Goal: Contribute content: Contribute content

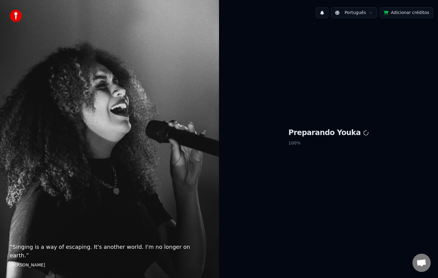
scroll to position [953, 0]
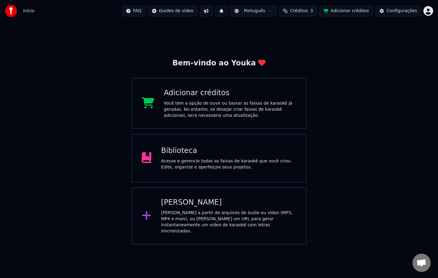
click at [223, 159] on div "Acesse e gerencie todas as faixas de karaokê que você criou. Edite, organize e …" at bounding box center [228, 164] width 135 height 12
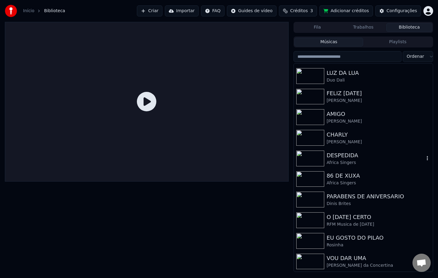
scroll to position [329, 0]
click at [320, 240] on img at bounding box center [310, 241] width 28 height 16
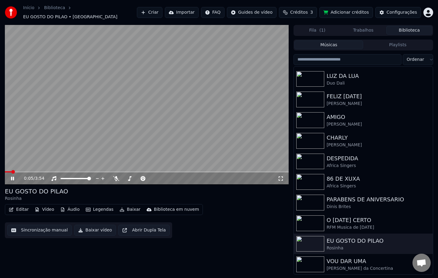
click at [48, 205] on button "Vídeo" at bounding box center [44, 209] width 24 height 9
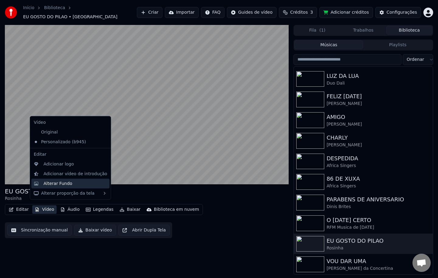
click at [61, 183] on div "Alterar Fundo" at bounding box center [57, 183] width 29 height 6
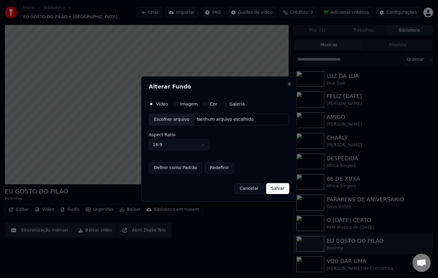
click at [181, 103] on label "Imagem" at bounding box center [188, 104] width 17 height 4
click at [178, 103] on button "Imagem" at bounding box center [175, 104] width 5 height 5
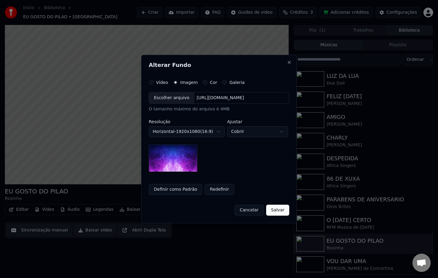
click at [215, 97] on div "[URL][DOMAIN_NAME]" at bounding box center [220, 98] width 52 height 6
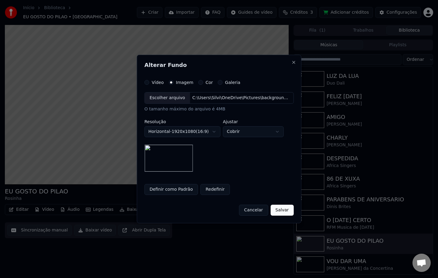
click at [286, 212] on button "Salvar" at bounding box center [281, 210] width 23 height 11
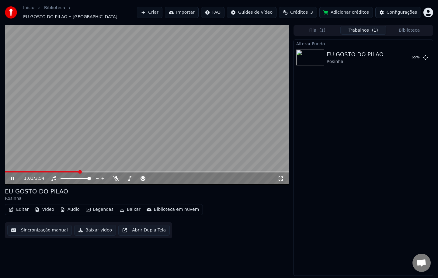
click at [230, 140] on video at bounding box center [147, 105] width 284 height 160
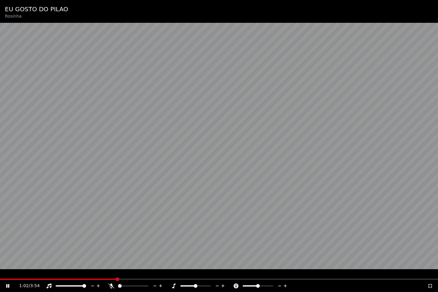
click at [230, 147] on video at bounding box center [219, 146] width 438 height 292
click at [429, 278] on icon at bounding box center [430, 285] width 6 height 5
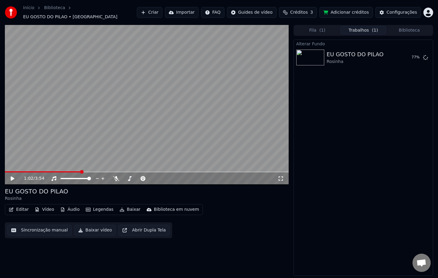
click at [12, 176] on icon at bounding box center [13, 178] width 4 height 4
click at [412, 53] on button "Tocar" at bounding box center [410, 57] width 22 height 11
click at [98, 229] on button "Baixar vídeo" at bounding box center [95, 230] width 42 height 11
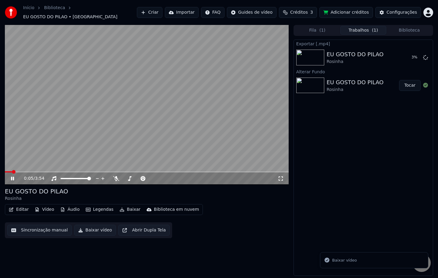
click at [23, 205] on button "Editar" at bounding box center [18, 209] width 25 height 9
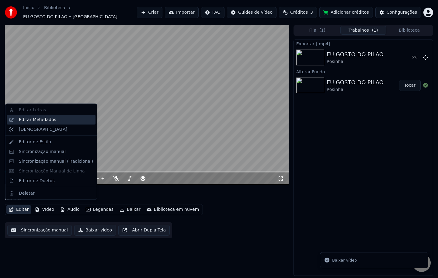
click at [35, 119] on div "Editar Metadados" at bounding box center [37, 119] width 37 height 6
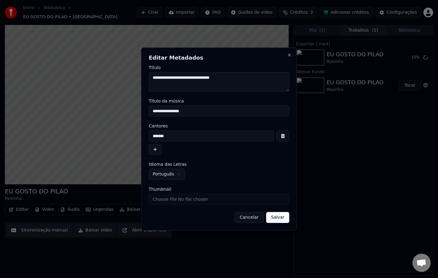
click at [245, 219] on button "Cancelar" at bounding box center [248, 217] width 29 height 11
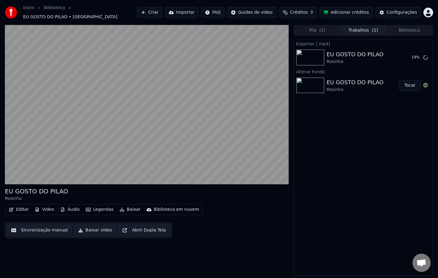
click at [409, 30] on button "Biblioteca" at bounding box center [409, 30] width 46 height 9
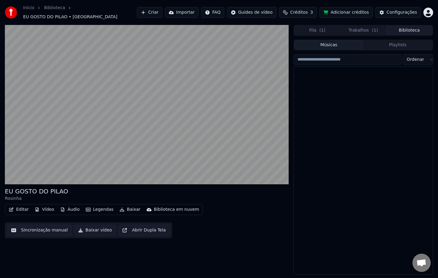
click at [333, 54] on input "search" at bounding box center [347, 59] width 108 height 11
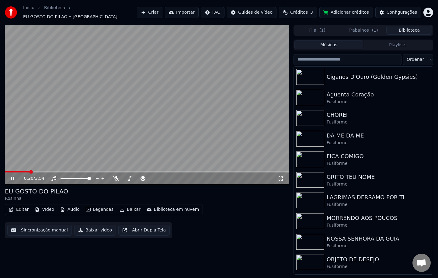
click at [128, 122] on video at bounding box center [147, 105] width 284 height 160
click at [321, 59] on input "search" at bounding box center [347, 59] width 108 height 11
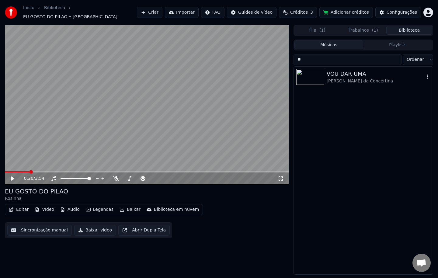
type input "**"
click at [333, 78] on div "[PERSON_NAME] da Concertina" at bounding box center [375, 81] width 98 height 6
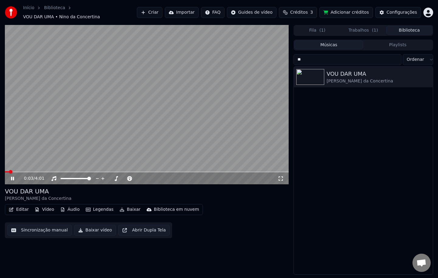
click at [74, 205] on button "Áudio" at bounding box center [70, 209] width 24 height 9
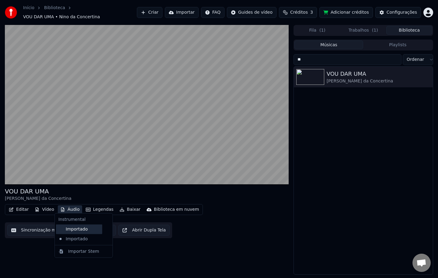
click at [76, 229] on div "Importado" at bounding box center [79, 229] width 46 height 10
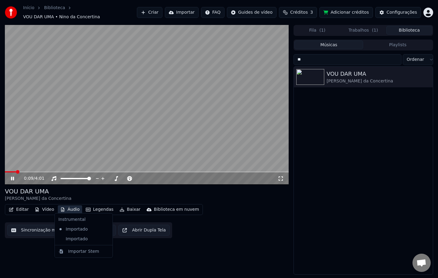
click at [72, 207] on button "Áudio" at bounding box center [70, 209] width 24 height 9
click at [79, 240] on div "Importado" at bounding box center [79, 239] width 46 height 10
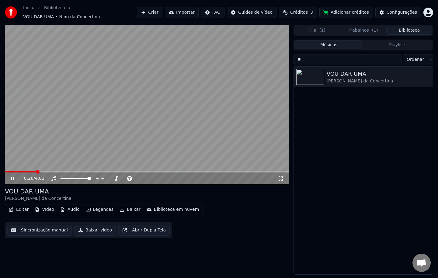
click at [12, 176] on icon at bounding box center [17, 178] width 14 height 5
click at [427, 74] on icon "button" at bounding box center [426, 76] width 1 height 4
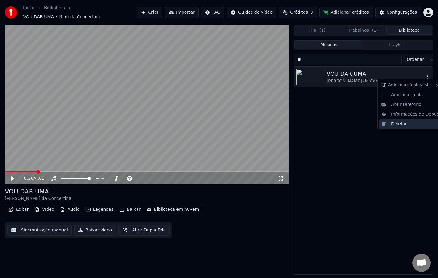
click at [401, 124] on div "Deletar" at bounding box center [410, 124] width 63 height 10
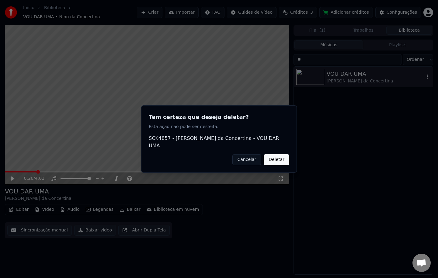
click at [268, 160] on button "Deletar" at bounding box center [277, 159] width 26 height 11
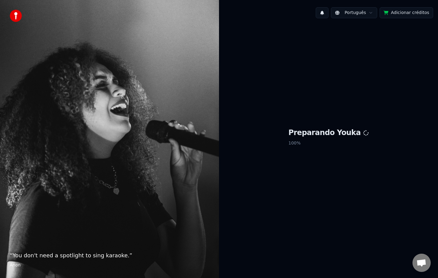
scroll to position [953, 0]
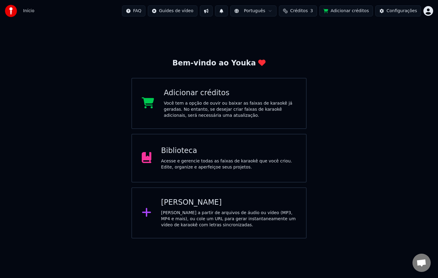
click at [211, 164] on div "Acesse e gerencie todas as faixas de karaokê que você criou. Edite, organize e …" at bounding box center [228, 164] width 135 height 12
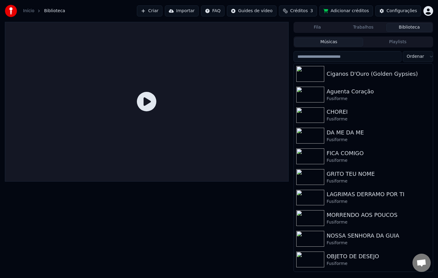
click at [195, 13] on button "Importar" at bounding box center [182, 10] width 34 height 11
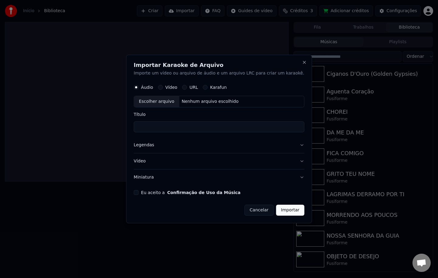
click at [150, 194] on div "Eu aceito a Confirmação de Uso da Música" at bounding box center [219, 192] width 171 height 5
click at [139, 191] on button "Eu aceito a Confirmação de Uso da Música" at bounding box center [136, 192] width 5 height 5
click at [151, 180] on button "Miniatura" at bounding box center [219, 177] width 171 height 16
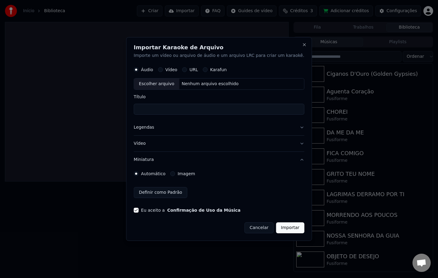
click at [191, 172] on label "Imagem" at bounding box center [186, 173] width 17 height 4
click at [175, 172] on button "Imagem" at bounding box center [172, 173] width 5 height 5
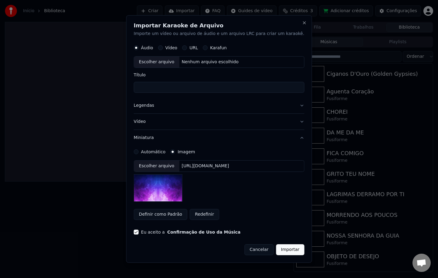
click at [211, 162] on div "Escolher arquivo https://imagedelivery.net/jkI57_JBx8hWPzcSI-uF5w/c7639807-3f76…" at bounding box center [219, 166] width 171 height 12
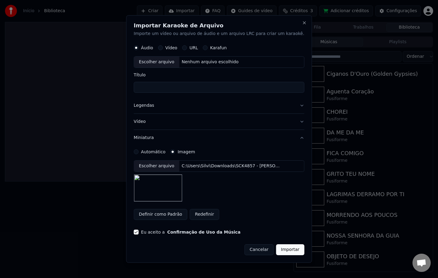
click at [154, 105] on button "Legendas" at bounding box center [219, 106] width 171 height 16
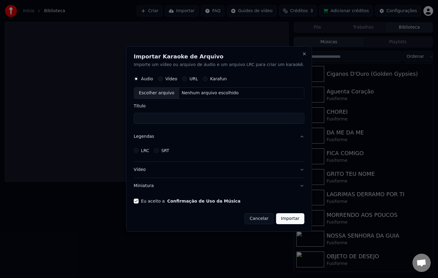
click at [149, 150] on label "LRC" at bounding box center [145, 150] width 8 height 4
click at [139, 150] on button "LRC" at bounding box center [136, 150] width 5 height 5
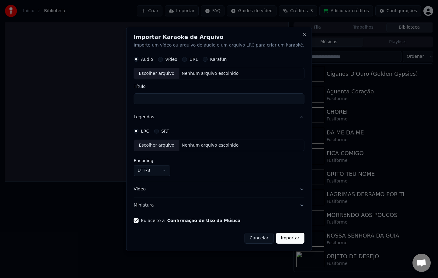
click at [192, 146] on div "Nenhum arquivo escolhido" at bounding box center [210, 145] width 62 height 6
select select "**********"
click at [202, 75] on div "Nenhum arquivo escolhido" at bounding box center [210, 74] width 62 height 6
type input "**********"
click at [281, 240] on button "Importar" at bounding box center [290, 238] width 28 height 11
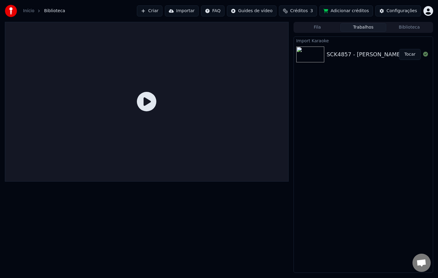
click at [425, 264] on span "Open chat" at bounding box center [421, 263] width 10 height 9
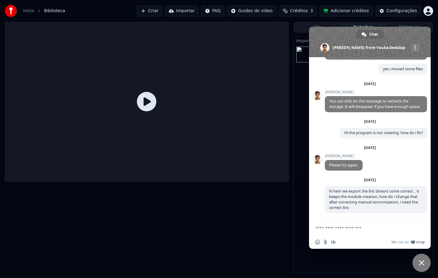
scroll to position [960, 0]
click at [213, 236] on div at bounding box center [147, 147] width 284 height 251
click at [420, 265] on span "Close chat" at bounding box center [421, 262] width 5 height 5
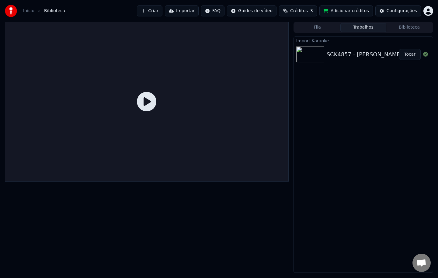
click at [409, 56] on button "Tocar" at bounding box center [410, 54] width 22 height 11
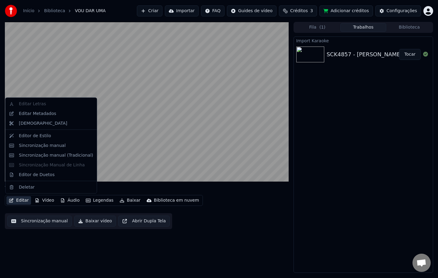
click at [20, 199] on button "Editar" at bounding box center [18, 200] width 25 height 9
click at [22, 114] on div "Editar Metadados" at bounding box center [37, 113] width 37 height 6
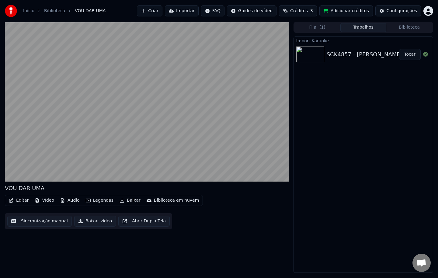
drag, startPoint x: 378, startPoint y: 195, endPoint x: 369, endPoint y: 188, distance: 10.9
click at [378, 195] on div "Import Karaoke SCK4857 - Nino da Concertina - VOU DAR UMA-E-135bpm-441hz Tocar" at bounding box center [363, 154] width 140 height 236
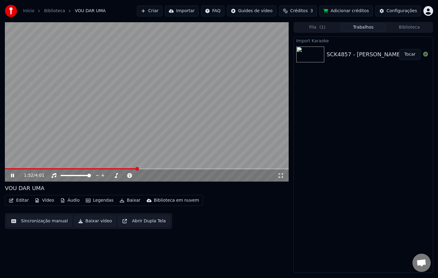
click at [20, 198] on button "Editar" at bounding box center [18, 200] width 25 height 9
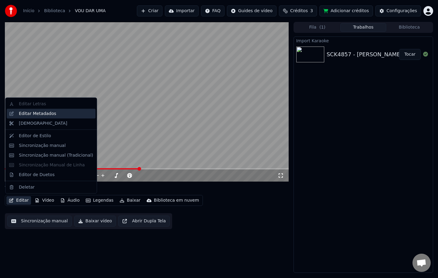
click at [33, 115] on div "Editar Metadados" at bounding box center [37, 113] width 37 height 6
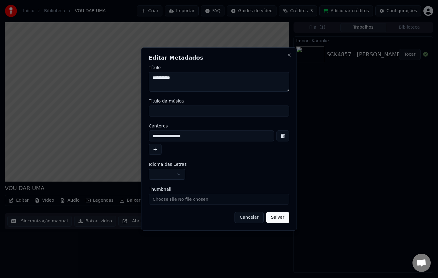
drag, startPoint x: 197, startPoint y: 77, endPoint x: 96, endPoint y: 78, distance: 100.9
click at [96, 78] on body "Início Biblioteca VOU DAR UMA Criar Importar FAQ Guides de vídeo Créditos 3 Adi…" at bounding box center [219, 139] width 438 height 278
type textarea "**********"
click at [183, 114] on input "Título da música" at bounding box center [219, 110] width 140 height 11
paste input "**********"
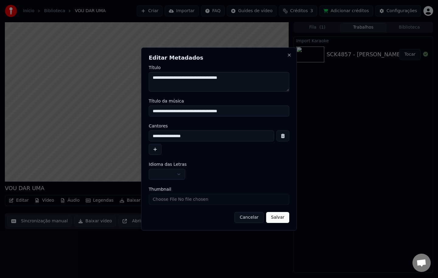
click at [182, 138] on input "**********" at bounding box center [211, 135] width 125 height 11
drag, startPoint x: 214, startPoint y: 110, endPoint x: 11, endPoint y: 103, distance: 203.5
click at [11, 103] on body "Início Biblioteca VOU DAR UMA Criar Importar FAQ Guides de vídeo Créditos 3 Adi…" at bounding box center [219, 139] width 438 height 278
type input "**********"
click at [172, 172] on button "button" at bounding box center [167, 174] width 36 height 11
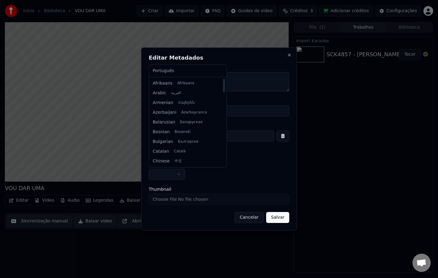
select select "**"
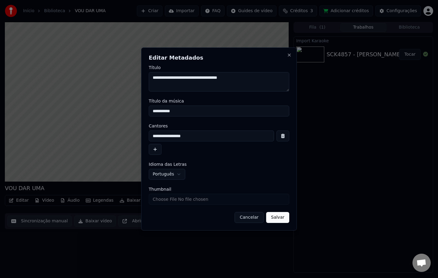
click at [273, 220] on button "Salvar" at bounding box center [277, 217] width 23 height 11
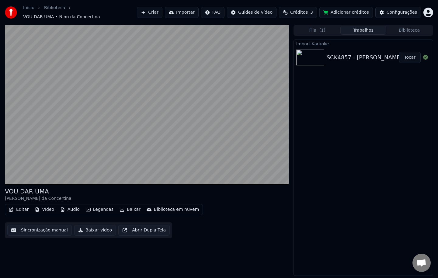
click at [92, 228] on button "Baixar vídeo" at bounding box center [95, 230] width 42 height 11
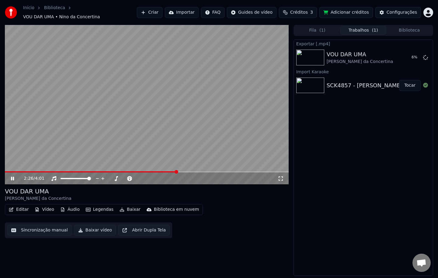
click at [71, 92] on video at bounding box center [147, 105] width 284 height 160
click at [405, 27] on button "Biblioteca" at bounding box center [409, 30] width 46 height 9
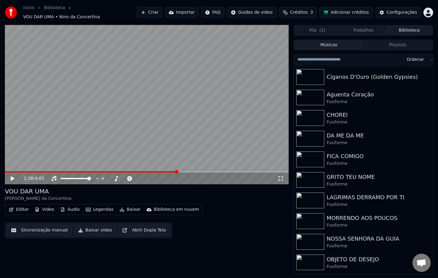
click at [336, 57] on input "search" at bounding box center [347, 59] width 108 height 11
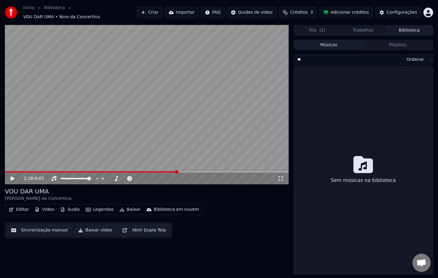
type input "*"
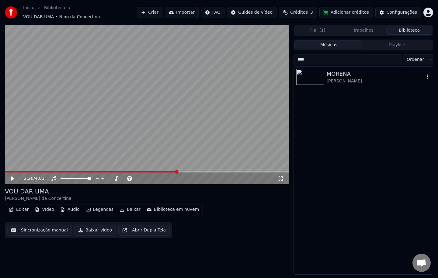
type input "****"
click at [300, 75] on img at bounding box center [310, 77] width 28 height 16
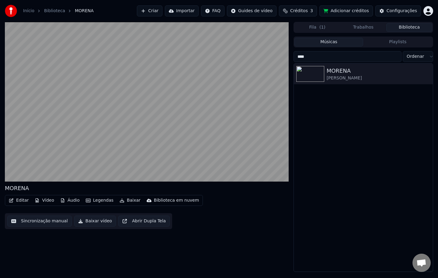
click at [18, 200] on button "Editar" at bounding box center [18, 200] width 25 height 9
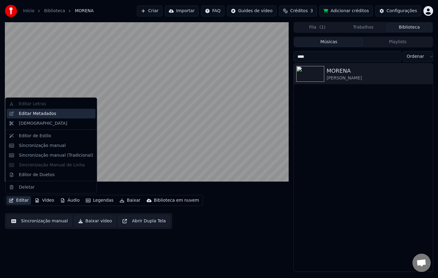
click at [42, 112] on div "Editar Metadados" at bounding box center [37, 113] width 37 height 6
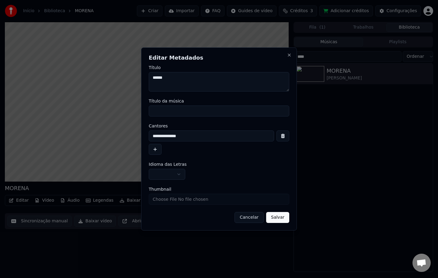
click at [253, 217] on button "Cancelar" at bounding box center [248, 217] width 29 height 11
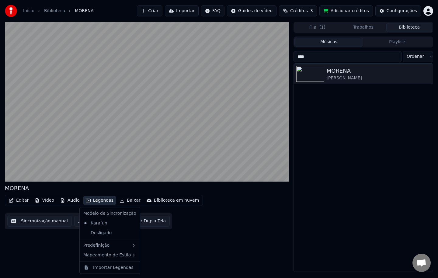
click at [102, 199] on button "Legendas" at bounding box center [99, 200] width 33 height 9
click at [200, 248] on div "MORENA Editar Vídeo Áudio Legendas Baixar Biblioteca em nuvem Sincronização man…" at bounding box center [147, 147] width 284 height 250
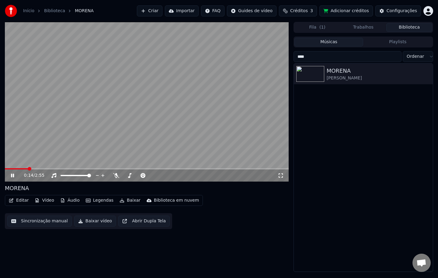
click at [121, 125] on video at bounding box center [147, 102] width 284 height 160
click at [400, 28] on button "Biblioteca" at bounding box center [409, 27] width 46 height 9
click at [428, 75] on icon "button" at bounding box center [427, 73] width 6 height 5
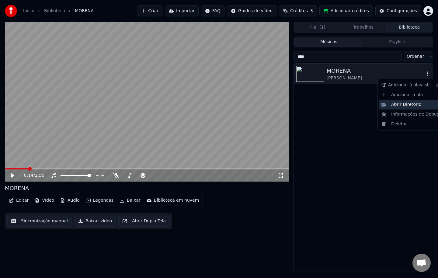
click at [409, 105] on div "Abrir Diretório" at bounding box center [410, 105] width 63 height 10
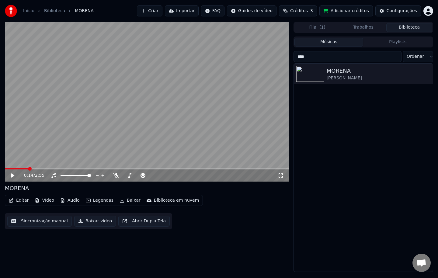
click at [401, 126] on div "MORENA Pedro Francisco" at bounding box center [363, 168] width 139 height 208
click at [350, 72] on div "MORENA" at bounding box center [375, 71] width 98 height 9
click at [195, 11] on button "Importar" at bounding box center [182, 10] width 34 height 11
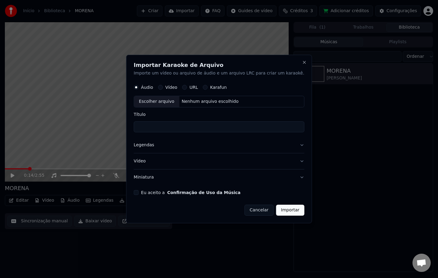
click at [139, 191] on button "Eu aceito a Confirmação de Uso da Música" at bounding box center [136, 192] width 5 height 5
click at [154, 177] on button "Miniatura" at bounding box center [219, 177] width 171 height 16
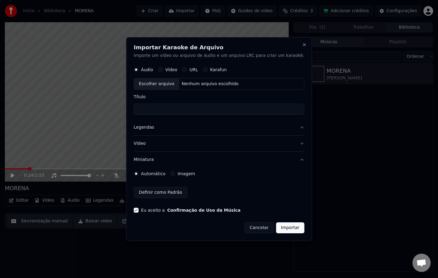
click at [195, 173] on label "Imagem" at bounding box center [186, 173] width 17 height 4
click at [175, 173] on button "Imagem" at bounding box center [172, 173] width 5 height 5
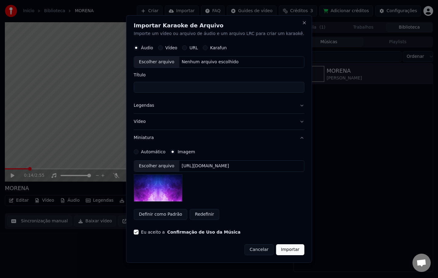
click at [210, 166] on div "https://imagedelivery.net/jkI57_JBx8hWPzcSI-uF5w/c7639807-3f76-4ea5-9112-66e75e…" at bounding box center [205, 166] width 52 height 6
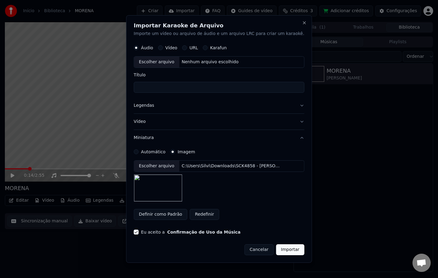
click at [158, 105] on button "Legendas" at bounding box center [219, 106] width 171 height 16
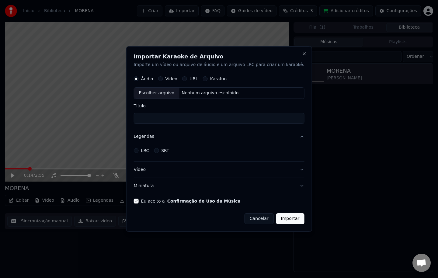
click at [149, 149] on label "LRC" at bounding box center [145, 150] width 8 height 4
click at [139, 149] on button "LRC" at bounding box center [136, 150] width 5 height 5
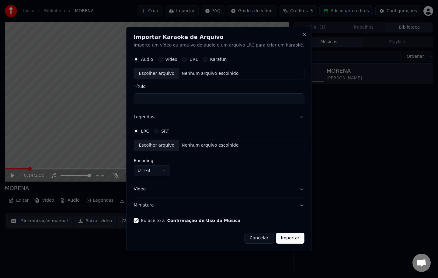
click at [216, 141] on div "Escolher arquivo Nenhum arquivo escolhido" at bounding box center [219, 146] width 171 height 12
select select "**********"
click at [196, 71] on div "Nenhum arquivo escolhido" at bounding box center [210, 74] width 62 height 6
type input "**********"
click at [286, 240] on button "Importar" at bounding box center [290, 238] width 28 height 11
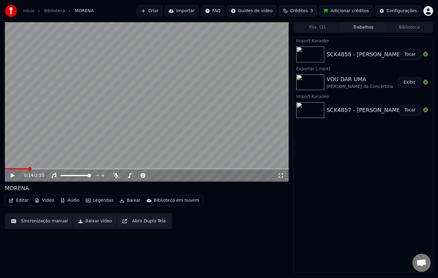
click at [410, 54] on button "Tocar" at bounding box center [410, 54] width 22 height 11
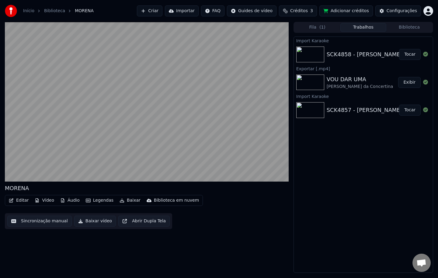
click at [98, 218] on button "Baixar vídeo" at bounding box center [95, 221] width 42 height 11
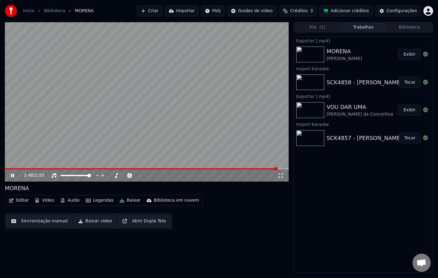
click at [410, 55] on button "Exibir" at bounding box center [409, 54] width 22 height 11
click at [19, 200] on button "Editar" at bounding box center [18, 200] width 25 height 9
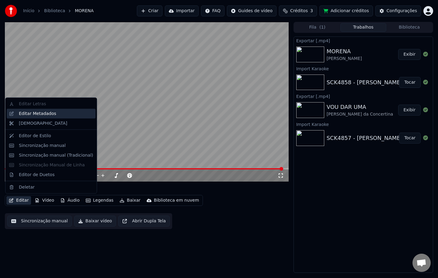
click at [29, 111] on div "Editar Metadados" at bounding box center [37, 113] width 37 height 6
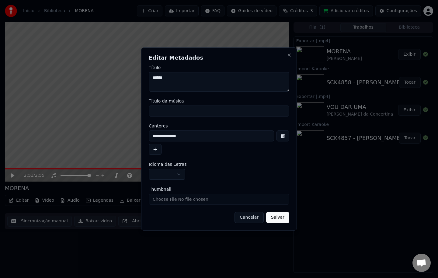
drag, startPoint x: 182, startPoint y: 78, endPoint x: 68, endPoint y: 66, distance: 115.3
click at [68, 66] on body "Início Biblioteca MORENA Criar Importar FAQ Guides de vídeo Créditos 3 Adiciona…" at bounding box center [219, 139] width 438 height 278
type textarea "**********"
click at [178, 112] on input "Título da música" at bounding box center [219, 110] width 140 height 11
paste input "**********"
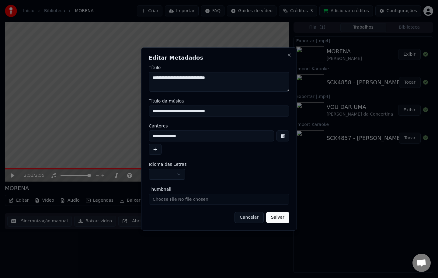
drag, startPoint x: 207, startPoint y: 109, endPoint x: 13, endPoint y: 110, distance: 193.9
click at [14, 110] on body "Início Biblioteca MORENA Criar Importar FAQ Guides de vídeo Créditos 3 Adiciona…" at bounding box center [219, 139] width 438 height 278
type input "******"
click at [284, 218] on button "Salvar" at bounding box center [277, 217] width 23 height 11
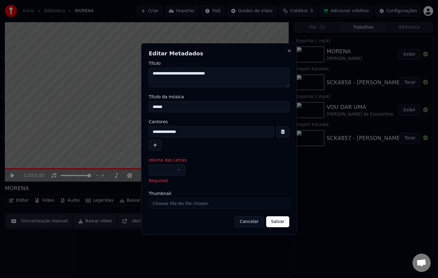
click at [157, 169] on button "button" at bounding box center [167, 169] width 36 height 11
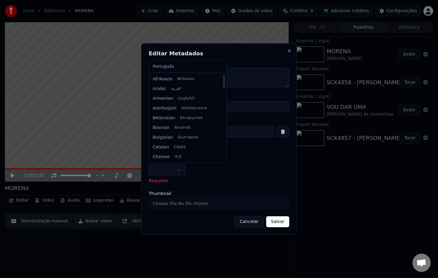
select select "**"
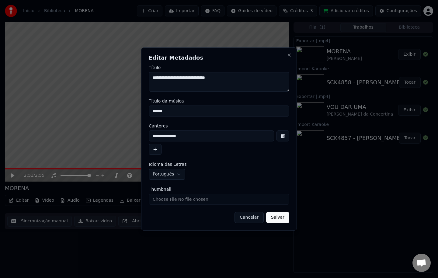
click at [280, 221] on button "Salvar" at bounding box center [277, 217] width 23 height 11
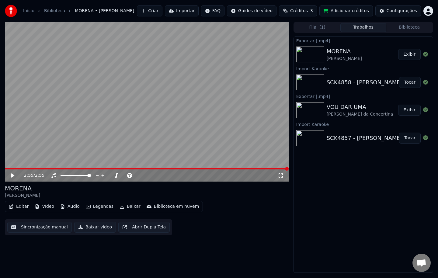
click at [411, 27] on button "Biblioteca" at bounding box center [409, 27] width 46 height 9
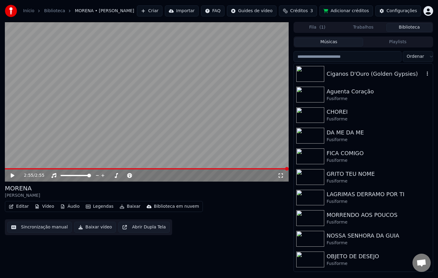
click at [398, 75] on div "Ciganos D'Ouro (Golden Gypsies)" at bounding box center [375, 74] width 98 height 9
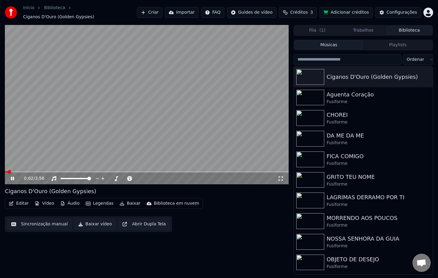
click at [161, 99] on video at bounding box center [147, 105] width 284 height 160
click at [424, 74] on icon "button" at bounding box center [427, 76] width 6 height 5
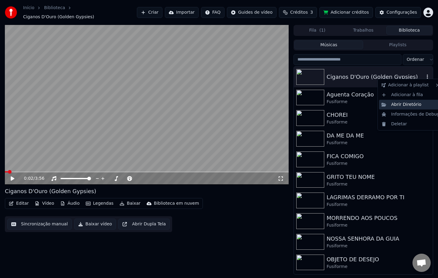
click at [407, 104] on div "Abrir Diretório" at bounding box center [410, 105] width 63 height 10
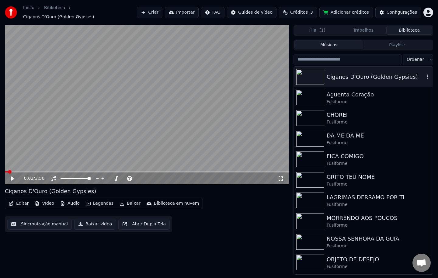
click at [191, 12] on button "Importar" at bounding box center [182, 12] width 34 height 11
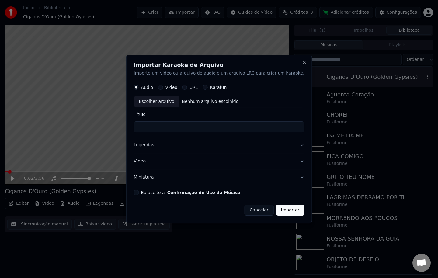
click at [147, 189] on form "Áudio Vídeo URL Karafun Escolher arquivo Nenhum arquivo escolhido Título Legend…" at bounding box center [219, 148] width 171 height 134
click at [147, 190] on div "Eu aceito a Confirmação de Uso da Música" at bounding box center [219, 192] width 171 height 5
click at [139, 192] on button "Eu aceito a Confirmação de Uso da Música" at bounding box center [136, 192] width 5 height 5
click at [150, 178] on button "Miniatura" at bounding box center [219, 177] width 171 height 16
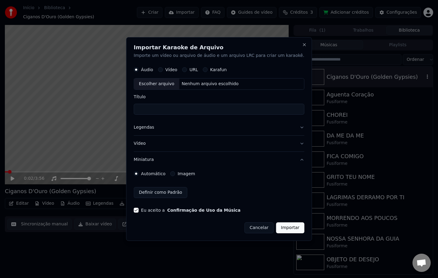
click at [195, 173] on label "Imagem" at bounding box center [186, 173] width 17 height 4
click at [175, 173] on button "Imagem" at bounding box center [172, 173] width 5 height 5
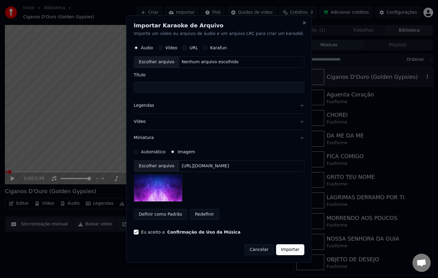
click at [204, 167] on div "https://imagedelivery.net/jkI57_JBx8hWPzcSI-uF5w/c7639807-3f76-4ea5-9112-66e75e…" at bounding box center [205, 166] width 52 height 6
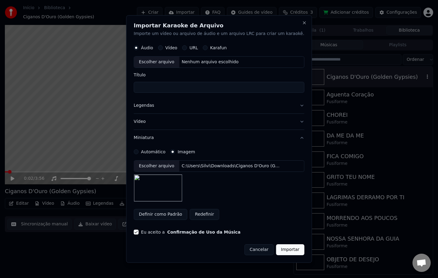
click at [204, 61] on div "Nenhum arquivo escolhido" at bounding box center [210, 62] width 62 height 6
click at [155, 105] on button "Legendas" at bounding box center [219, 106] width 171 height 16
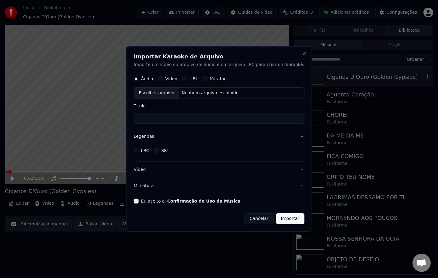
click at [149, 150] on label "LRC" at bounding box center [145, 150] width 8 height 4
click at [139, 150] on button "LRC" at bounding box center [136, 150] width 5 height 5
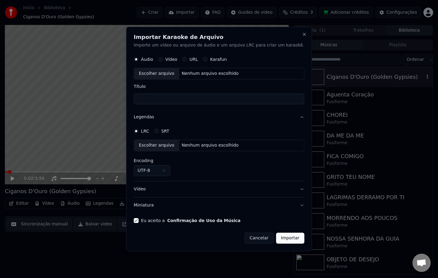
click at [207, 146] on div "Nenhum arquivo escolhido" at bounding box center [210, 145] width 62 height 6
select select "**********"
click at [205, 72] on div "Nenhum arquivo escolhido" at bounding box center [210, 74] width 62 height 6
type input "**********"
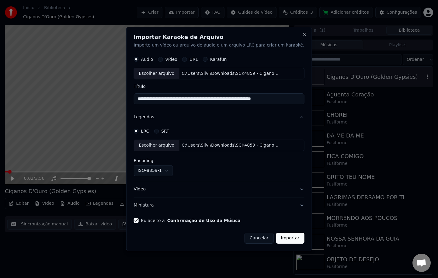
click at [279, 240] on button "Importar" at bounding box center [290, 238] width 28 height 11
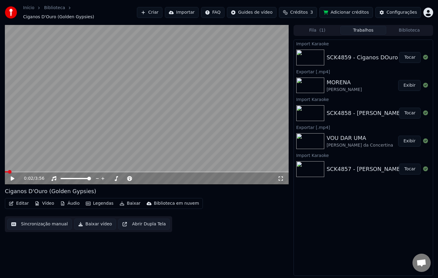
click at [410, 54] on button "Tocar" at bounding box center [410, 57] width 22 height 11
click at [19, 199] on button "Editar" at bounding box center [18, 203] width 25 height 9
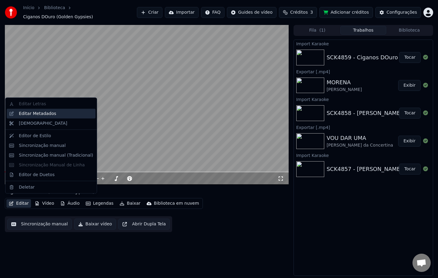
click at [43, 112] on div "Editar Metadados" at bounding box center [37, 113] width 37 height 6
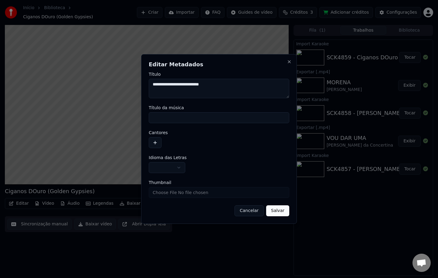
drag, startPoint x: 223, startPoint y: 83, endPoint x: 39, endPoint y: 78, distance: 184.9
click at [40, 76] on body "Início Biblioteca Ciganos DOuro (Golden Gypsies) Criar Importar FAQ Guides de v…" at bounding box center [219, 139] width 438 height 278
type textarea "**********"
click at [184, 115] on input "Título da música" at bounding box center [219, 117] width 140 height 11
paste input "**********"
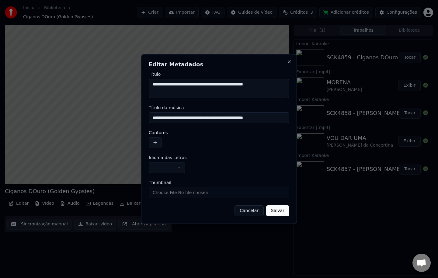
drag, startPoint x: 240, startPoint y: 118, endPoint x: 113, endPoint y: 127, distance: 127.4
click at [113, 127] on body "Início Biblioteca Ciganos DOuro (Golden Gypsies) Criar Importar FAQ Guides de v…" at bounding box center [219, 139] width 438 height 278
type input "**********"
click at [153, 143] on button "button" at bounding box center [155, 142] width 13 height 11
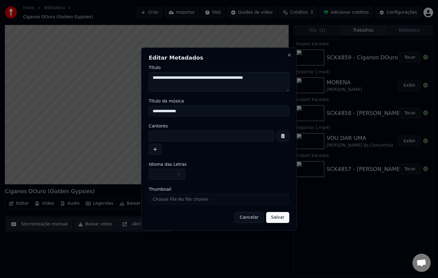
click at [177, 138] on input at bounding box center [211, 135] width 125 height 11
paste input "**********"
type input "**********"
click at [161, 174] on button "button" at bounding box center [167, 174] width 36 height 11
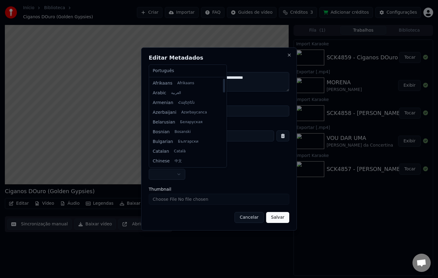
select select "**"
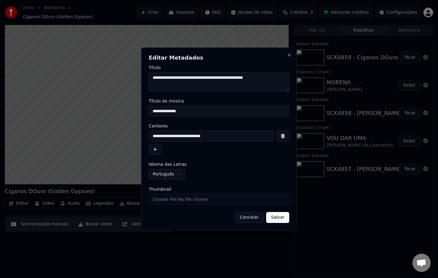
click at [274, 220] on button "Salvar" at bounding box center [277, 217] width 23 height 11
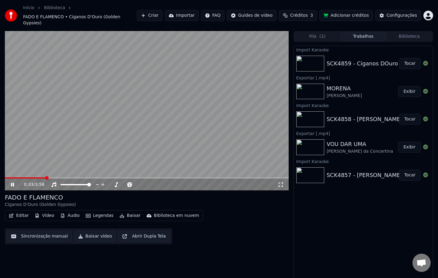
click at [32, 231] on button "Sincronização manual" at bounding box center [39, 236] width 64 height 11
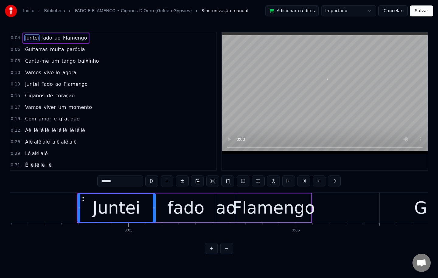
scroll to position [0, 753]
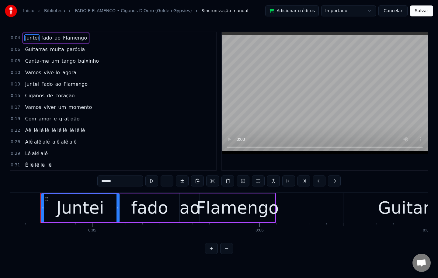
click at [26, 129] on span "Aê" at bounding box center [28, 130] width 8 height 7
type input "**"
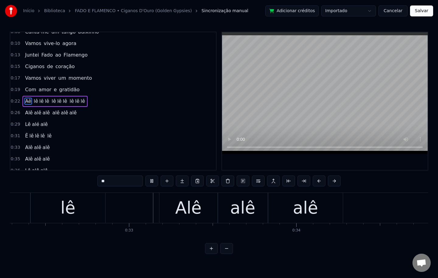
scroll to position [0, 5398]
click at [427, 14] on button "Salvar" at bounding box center [421, 10] width 23 height 11
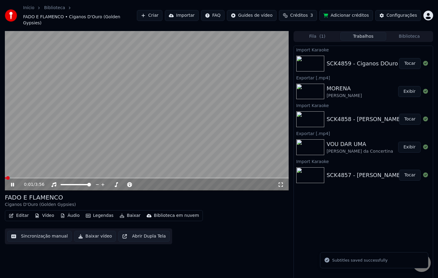
click at [90, 231] on button "Baixar vídeo" at bounding box center [95, 236] width 42 height 11
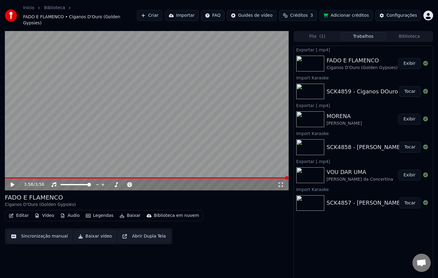
click at [409, 59] on button "Exibir" at bounding box center [409, 63] width 22 height 11
